Goal: Information Seeking & Learning: Compare options

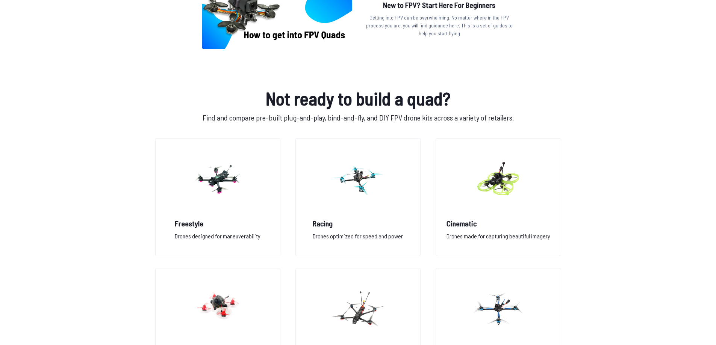
scroll to position [526, 0]
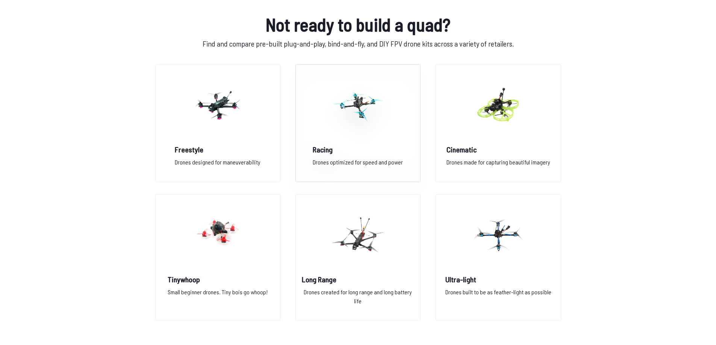
click at [352, 137] on img at bounding box center [358, 105] width 54 height 66
click at [538, 135] on figure at bounding box center [498, 105] width 84 height 80
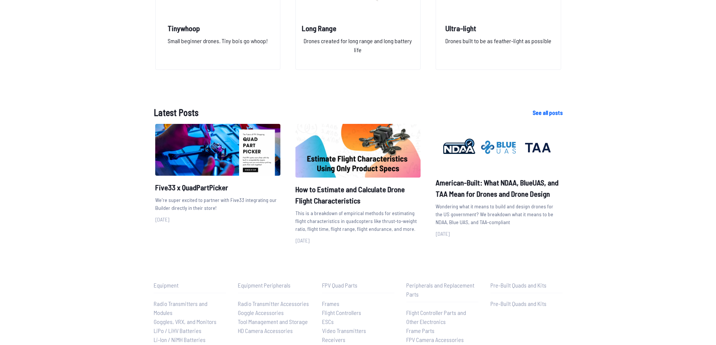
scroll to position [676, 0]
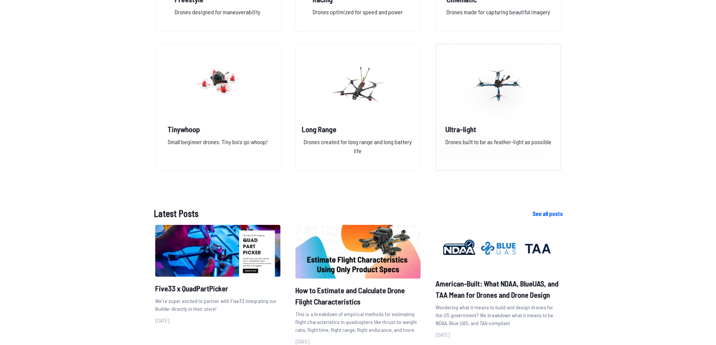
click at [471, 122] on figure at bounding box center [498, 84] width 84 height 80
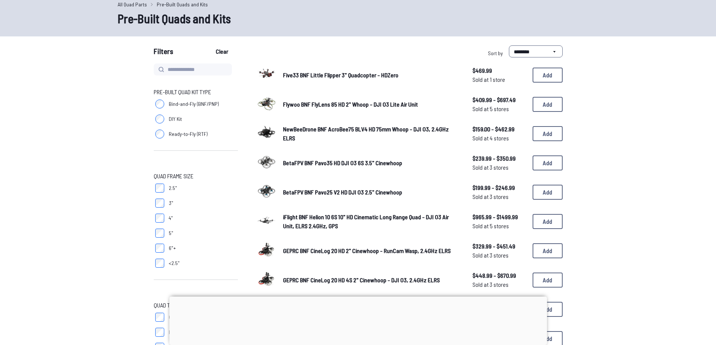
scroll to position [75, 0]
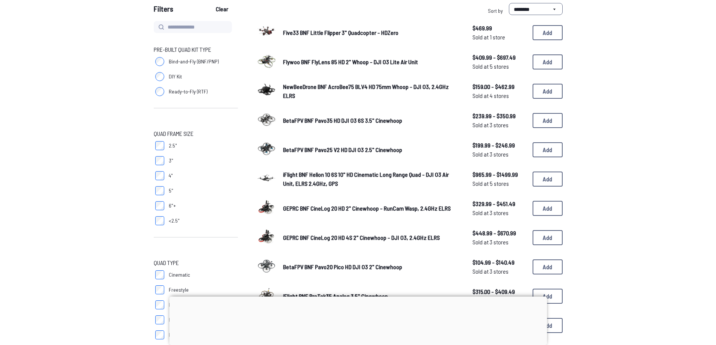
click at [382, 237] on span "GEPRC BNF CineLog 20 HD 4S 2" Cinewhoop - DJI O3, 2.4GHz ELRS" at bounding box center [361, 237] width 157 height 7
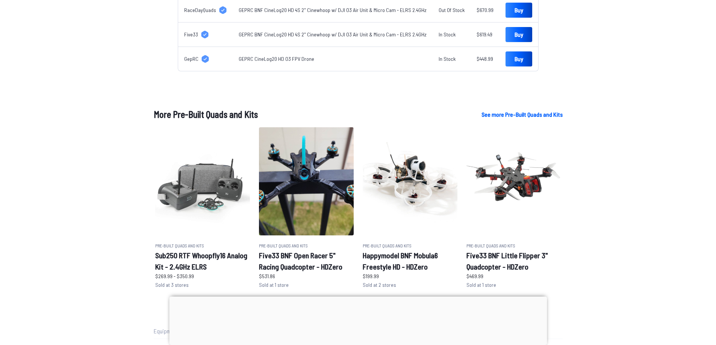
scroll to position [451, 0]
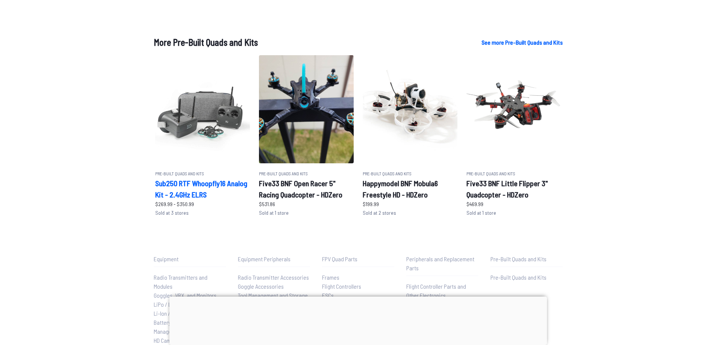
click at [186, 178] on h2 "Sub250 RTF Whoopfly16 Analog Kit - 2.4GHz ELRS" at bounding box center [202, 189] width 95 height 23
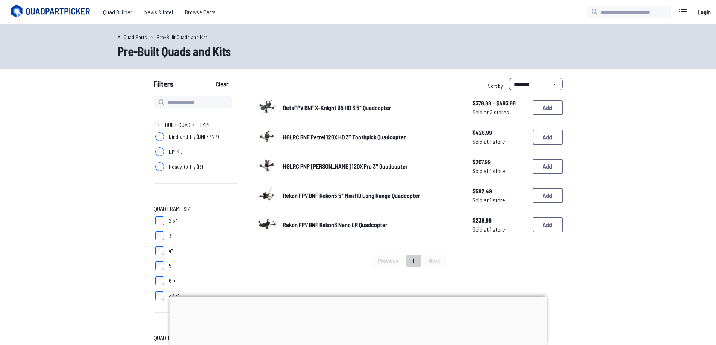
scroll to position [150, 0]
